Goal: Find specific page/section: Find specific page/section

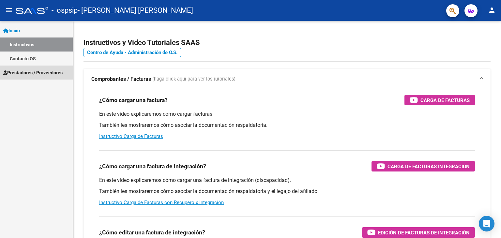
click at [42, 73] on span "Prestadores / Proveedores" at bounding box center [32, 72] width 59 height 7
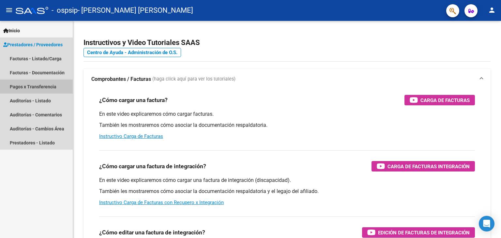
click at [42, 85] on link "Pagos x Transferencia" at bounding box center [36, 87] width 73 height 14
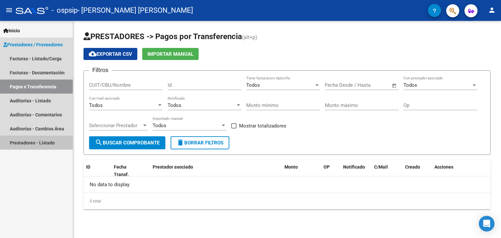
click at [30, 143] on link "Prestadores - Listado" at bounding box center [36, 143] width 73 height 14
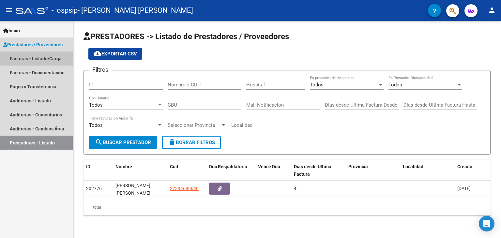
click at [45, 54] on link "Facturas - Listado/Carga" at bounding box center [36, 59] width 73 height 14
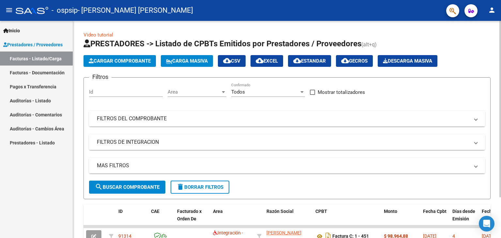
click at [501, 160] on div at bounding box center [500, 109] width 2 height 176
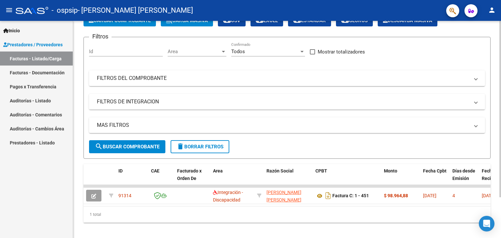
scroll to position [41, 0]
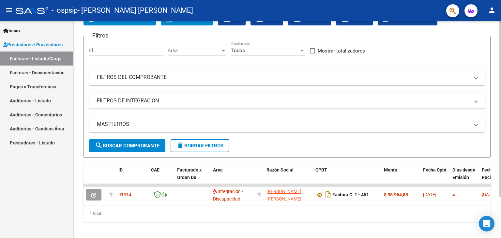
click at [501, 114] on div at bounding box center [500, 146] width 2 height 176
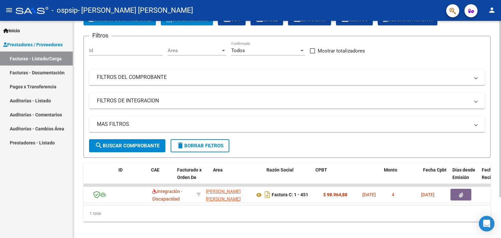
scroll to position [0, 0]
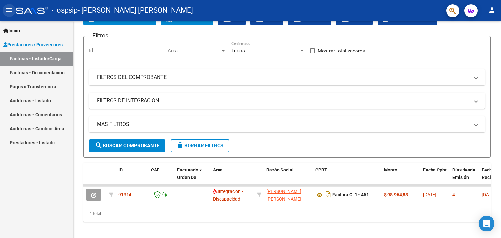
click at [9, 14] on button "menu" at bounding box center [9, 10] width 13 height 13
